Goal: Task Accomplishment & Management: Use online tool/utility

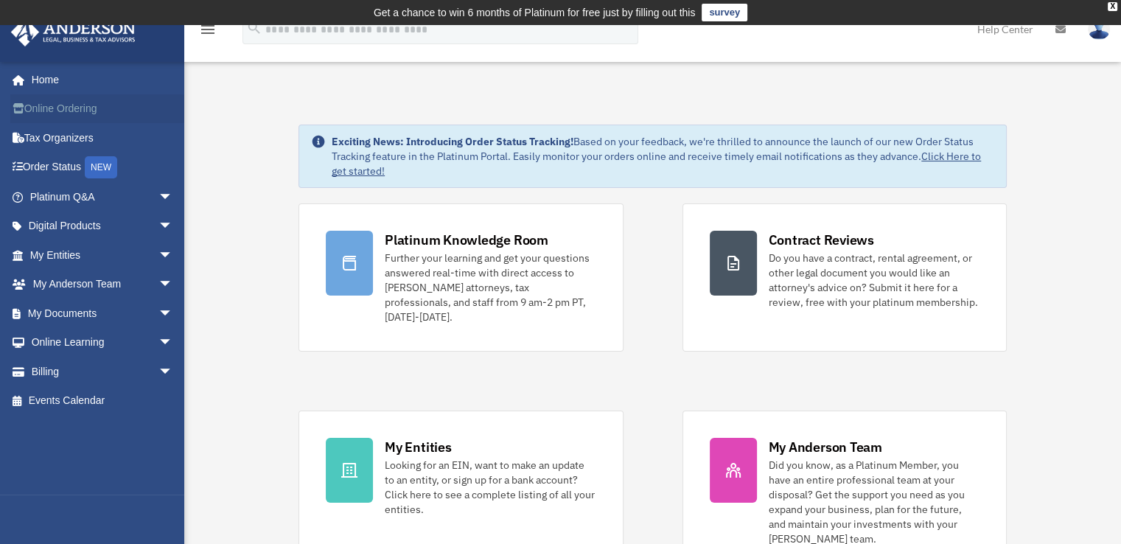
click at [84, 112] on link "Online Ordering" at bounding box center [102, 108] width 185 height 29
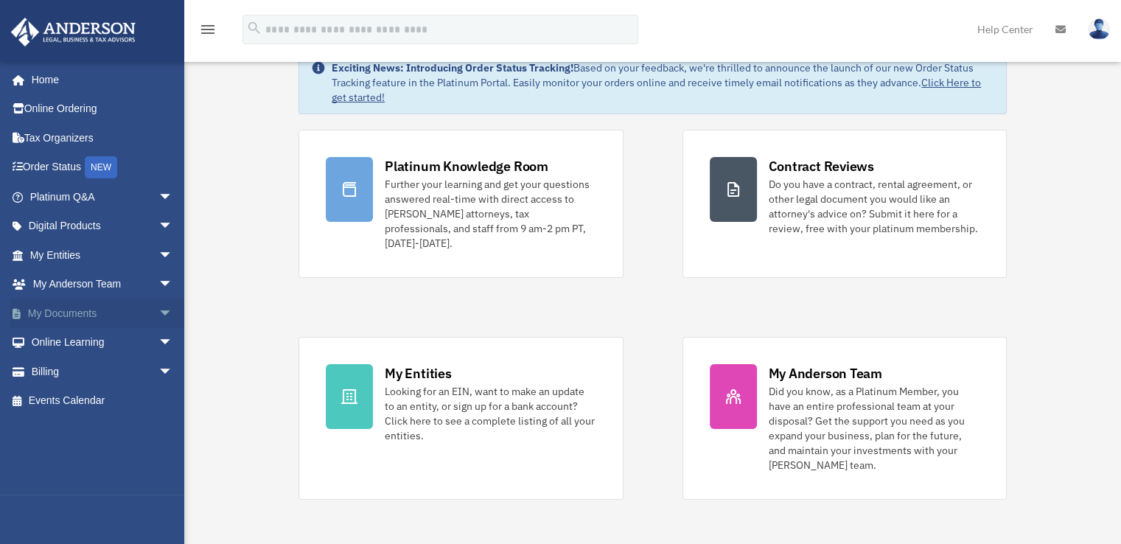
click at [158, 312] on span "arrow_drop_down" at bounding box center [172, 313] width 29 height 30
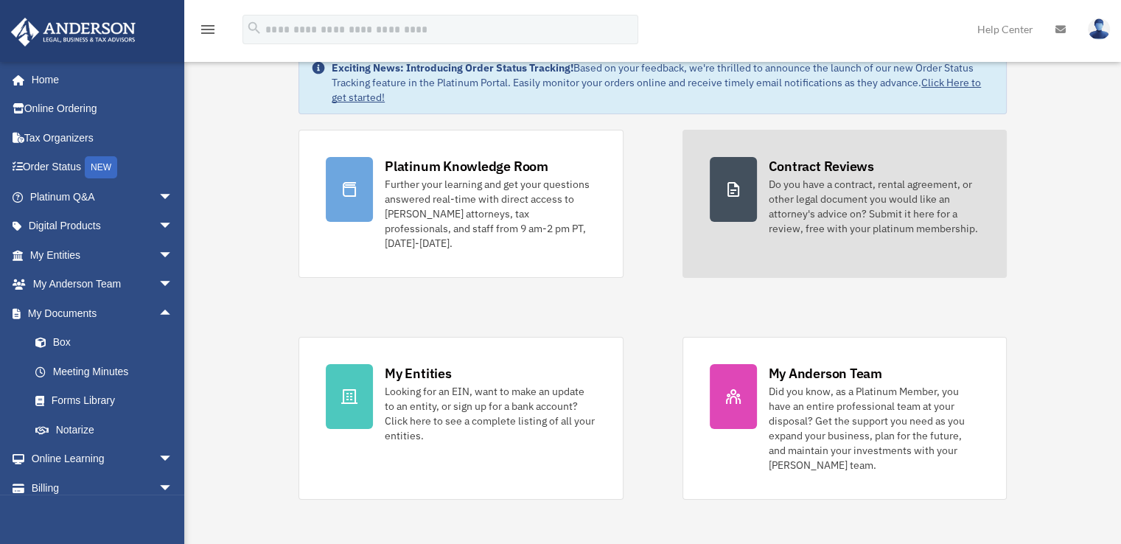
click at [899, 251] on link "Contract Reviews Do you have a contract, rental agreement, or other legal docum…" at bounding box center [844, 204] width 324 height 148
